Goal: Information Seeking & Learning: Learn about a topic

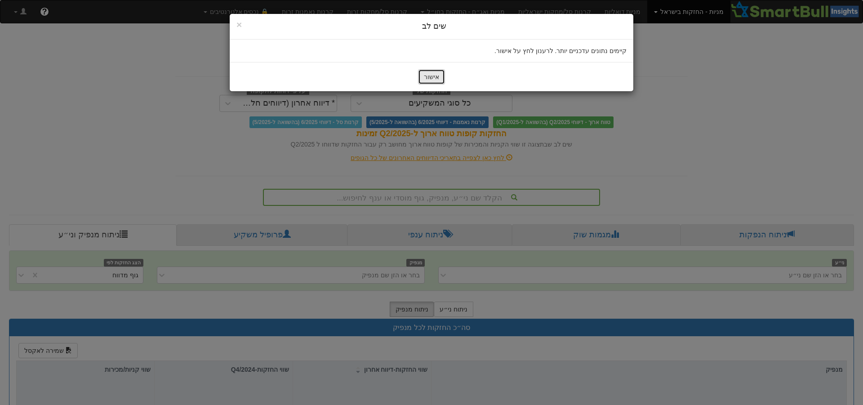
click at [438, 83] on button "אישור" at bounding box center [431, 76] width 27 height 15
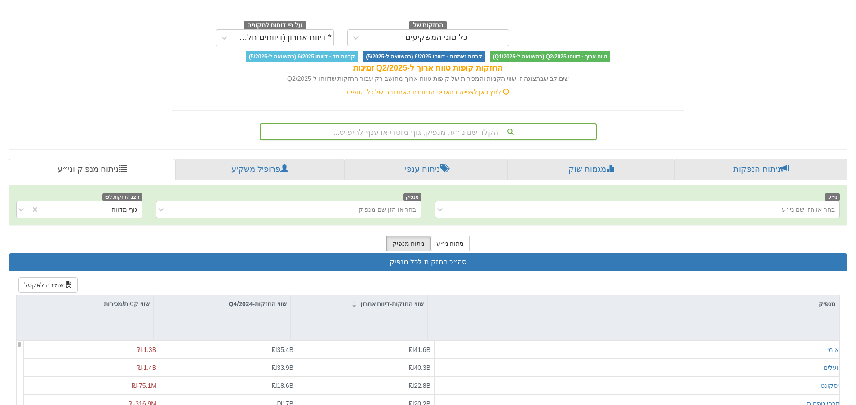
scroll to position [64, 0]
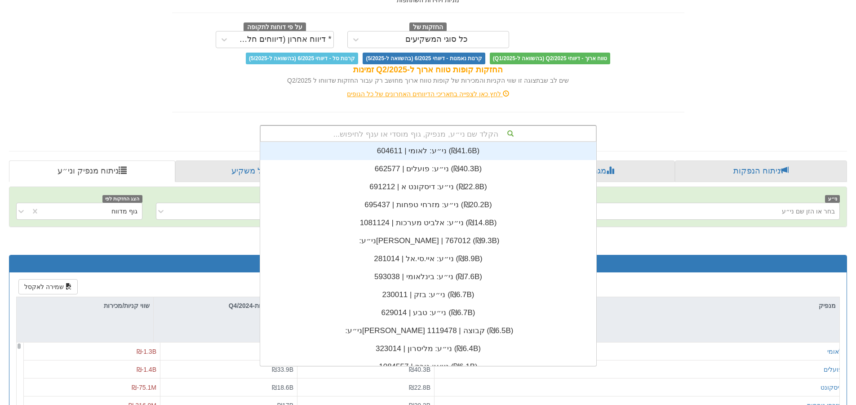
click at [438, 137] on div "הקלד שם ני״ע, מנפיק, גוף מוסדי או ענף לחיפוש..." at bounding box center [428, 133] width 335 height 15
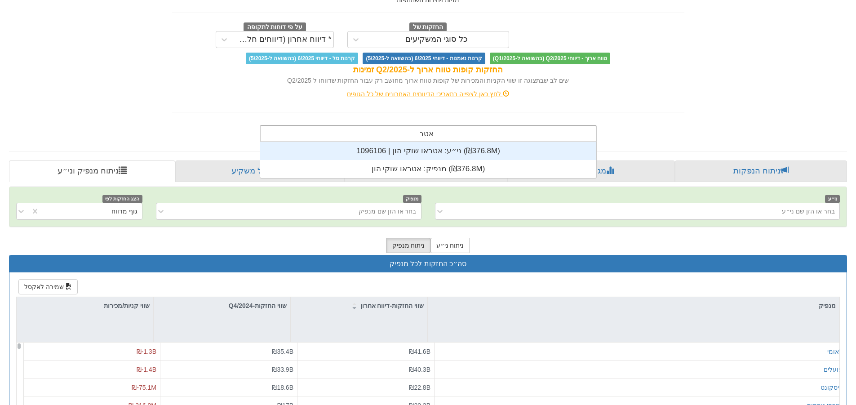
scroll to position [36, 0]
type input "אטראו"
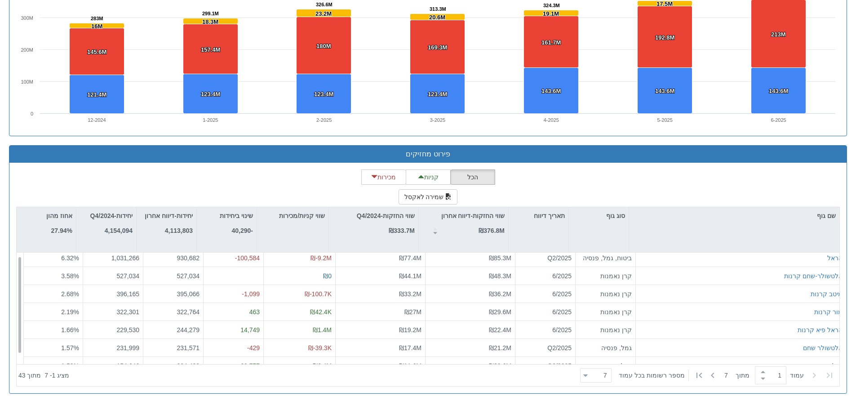
scroll to position [14, 0]
